Goal: Information Seeking & Learning: Learn about a topic

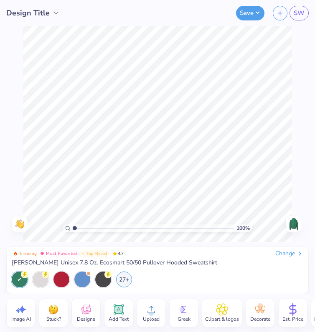
click at [81, 311] on icon at bounding box center [85, 310] width 9 height 10
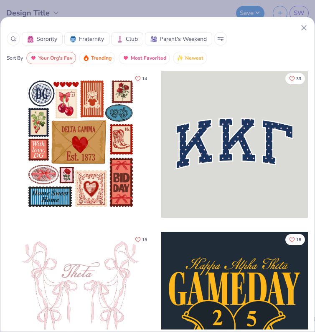
click at [13, 38] on icon at bounding box center [13, 39] width 6 height 6
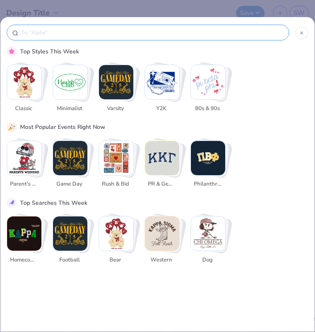
click at [43, 30] on input "text" at bounding box center [151, 32] width 263 height 8
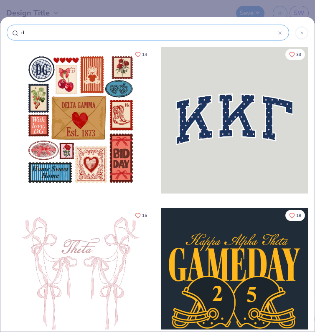
type input "di"
type input "dis"
type input "disc"
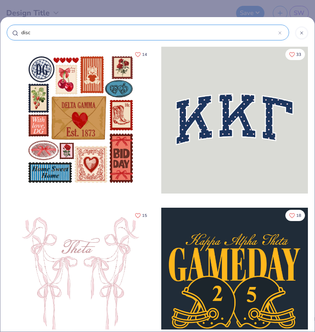
type input "disc"
type input "disco"
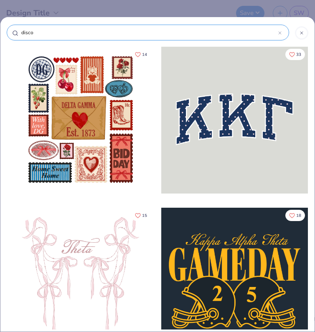
type input "disco b"
type input "disco ba"
type input "disco [MEDICAL_DATA]"
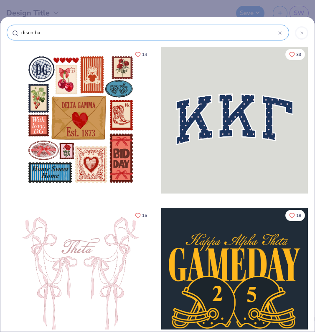
type input "disco [MEDICAL_DATA]"
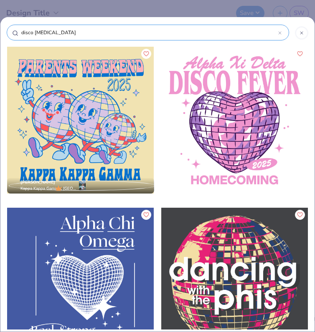
type input "disco ball"
type input "disco ball m"
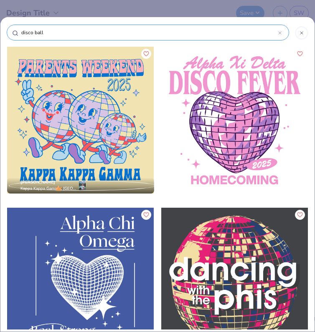
type input "disco ball m"
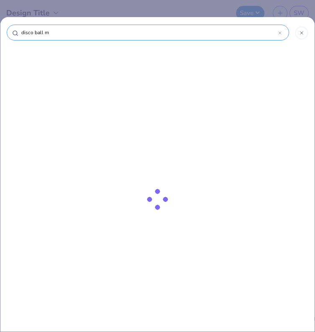
type input "disco ball ma"
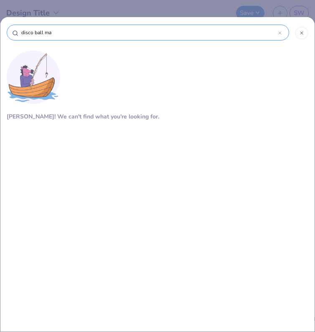
type input "disco ball man"
type input "disco ball ma"
type input "disco ball m"
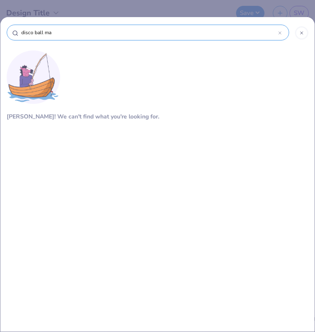
type input "disco ball m"
type input "disco ball"
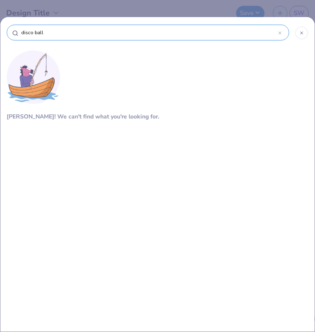
type input "disco ball"
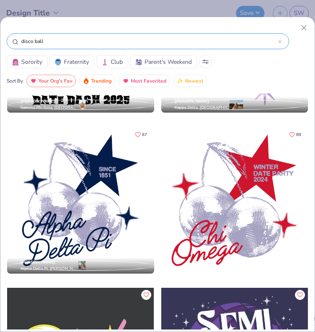
scroll to position [1259, 0]
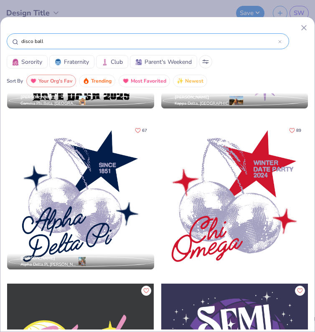
click at [301, 27] on icon at bounding box center [303, 27] width 9 height 9
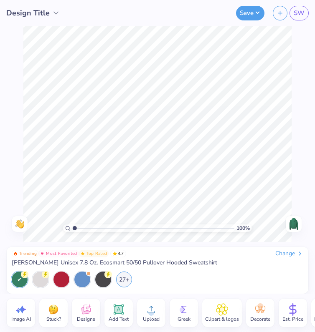
click at [222, 310] on icon at bounding box center [221, 309] width 5 height 5
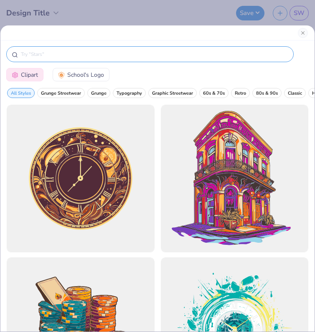
click at [74, 55] on input "text" at bounding box center [154, 54] width 268 height 8
type input "disco ball"
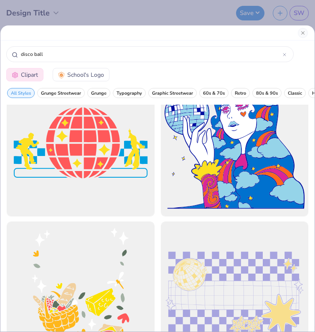
scroll to position [1756, 0]
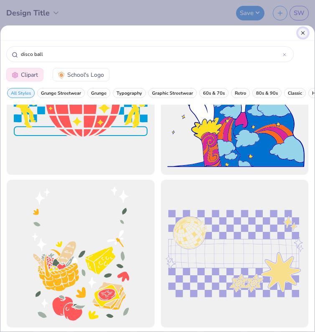
click at [301, 34] on button "Close" at bounding box center [303, 33] width 10 height 10
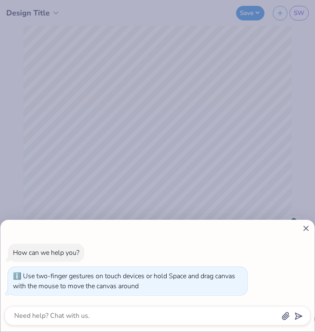
drag, startPoint x: 73, startPoint y: 227, endPoint x: 48, endPoint y: 222, distance: 26.0
type input "1"
click at [73, 225] on input "range" at bounding box center [154, 229] width 162 height 8
click at [306, 232] on icon at bounding box center [305, 228] width 9 height 9
type textarea "x"
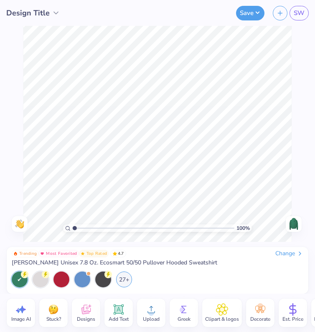
click at [168, 274] on div "27+" at bounding box center [157, 280] width 291 height 16
click at [20, 281] on div at bounding box center [20, 280] width 16 height 16
